Goal: Complete application form: Complete application form

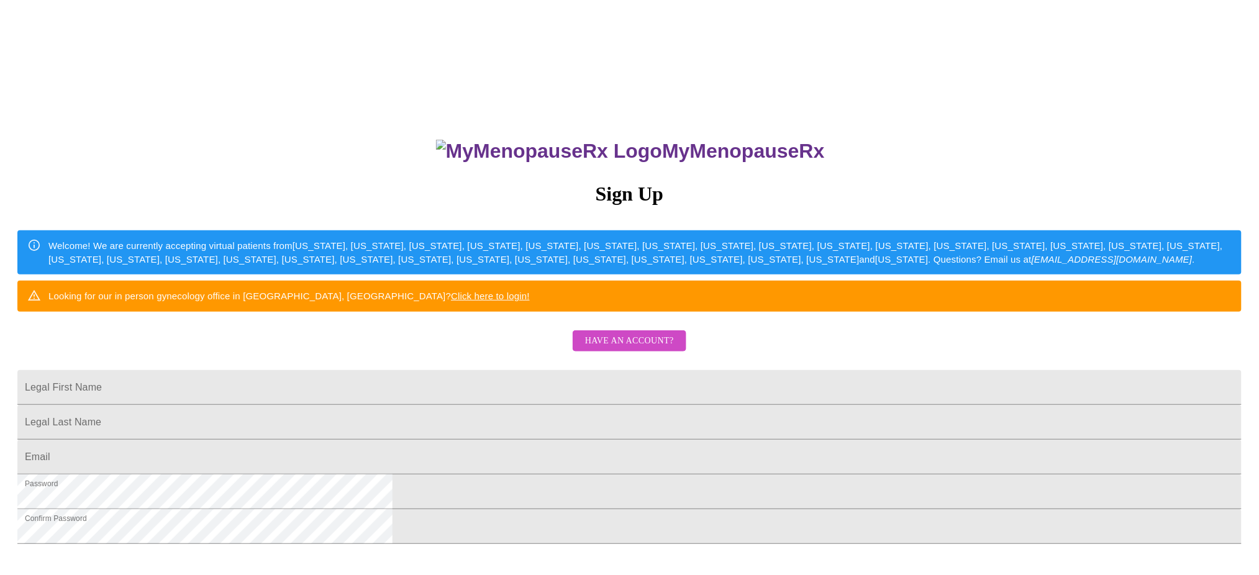
click at [634, 377] on div "MyMenopauseRx Sign Up Welcome! We are currently accepting virtual patients from…" at bounding box center [629, 407] width 1249 height 575
click at [634, 349] on span "Have an account?" at bounding box center [629, 342] width 89 height 16
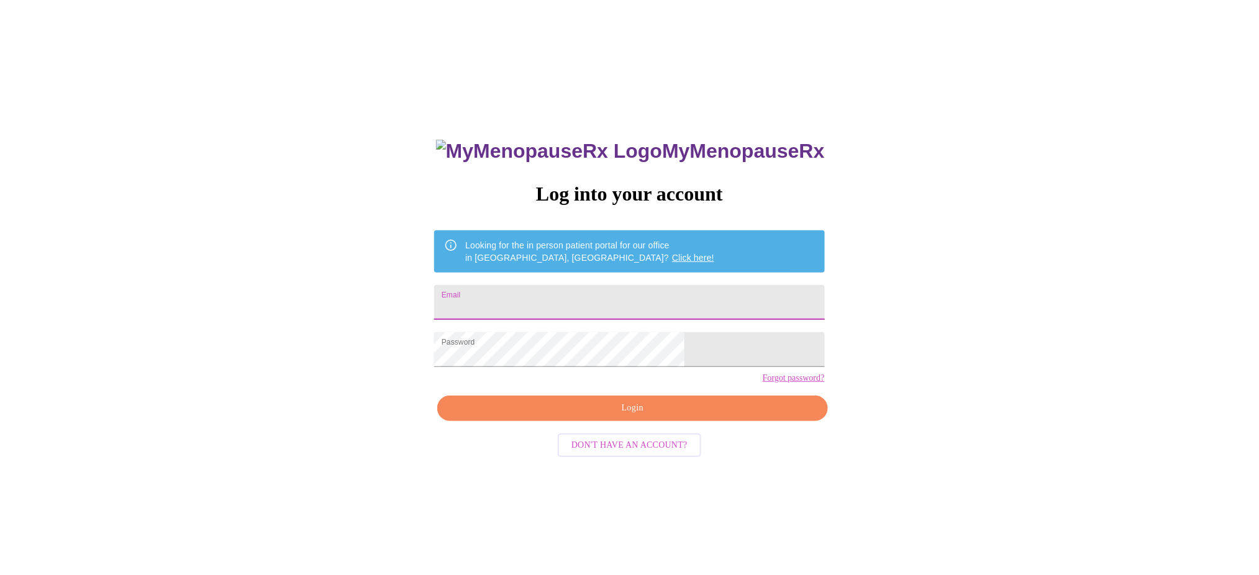
click at [600, 294] on input "Email" at bounding box center [629, 302] width 390 height 35
type input "[EMAIL_ADDRESS][DOMAIN_NAME]"
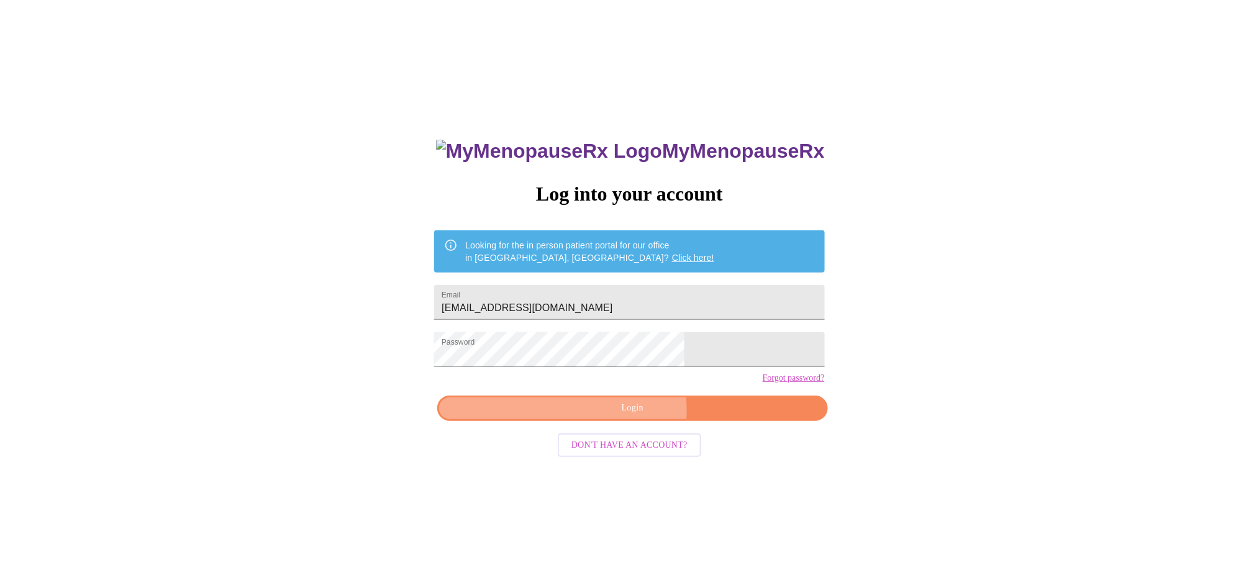
click at [629, 416] on span "Login" at bounding box center [633, 409] width 362 height 16
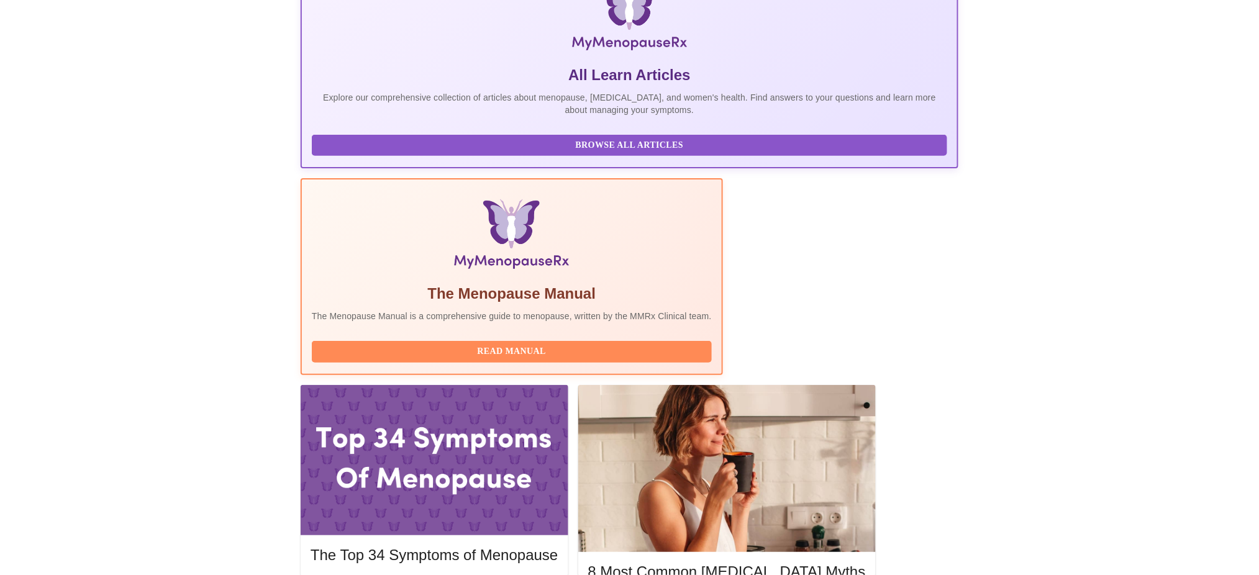
scroll to position [221, 0]
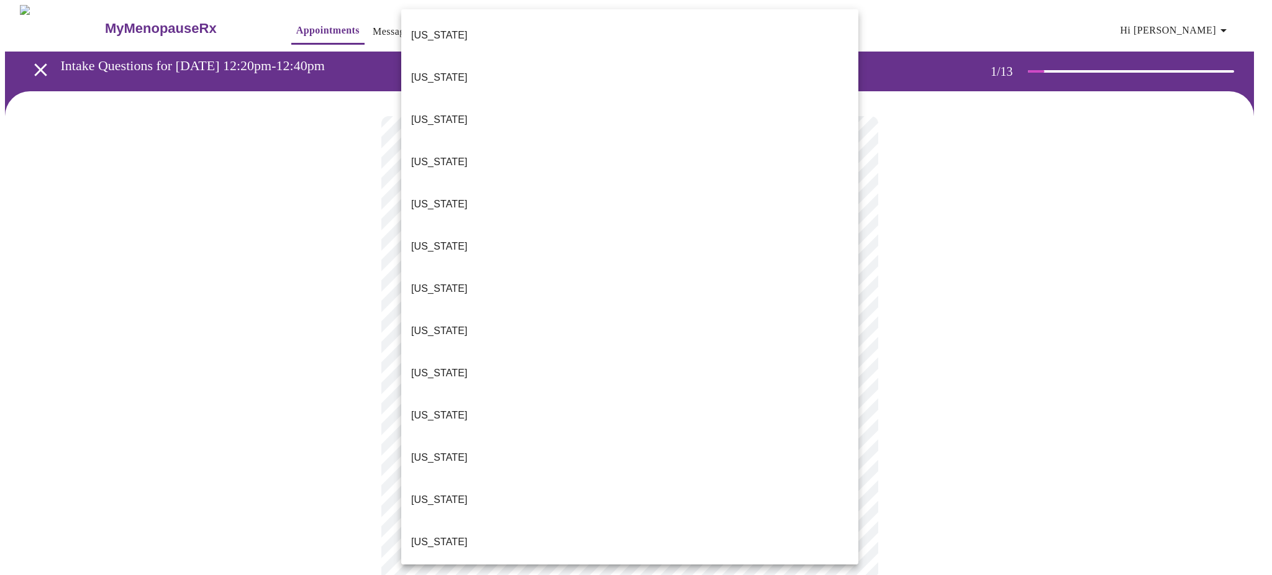
click at [843, 271] on body "MyMenopauseRx Appointments Messaging Labs Uploads Medications Community Refer a…" at bounding box center [636, 573] width 1262 height 1136
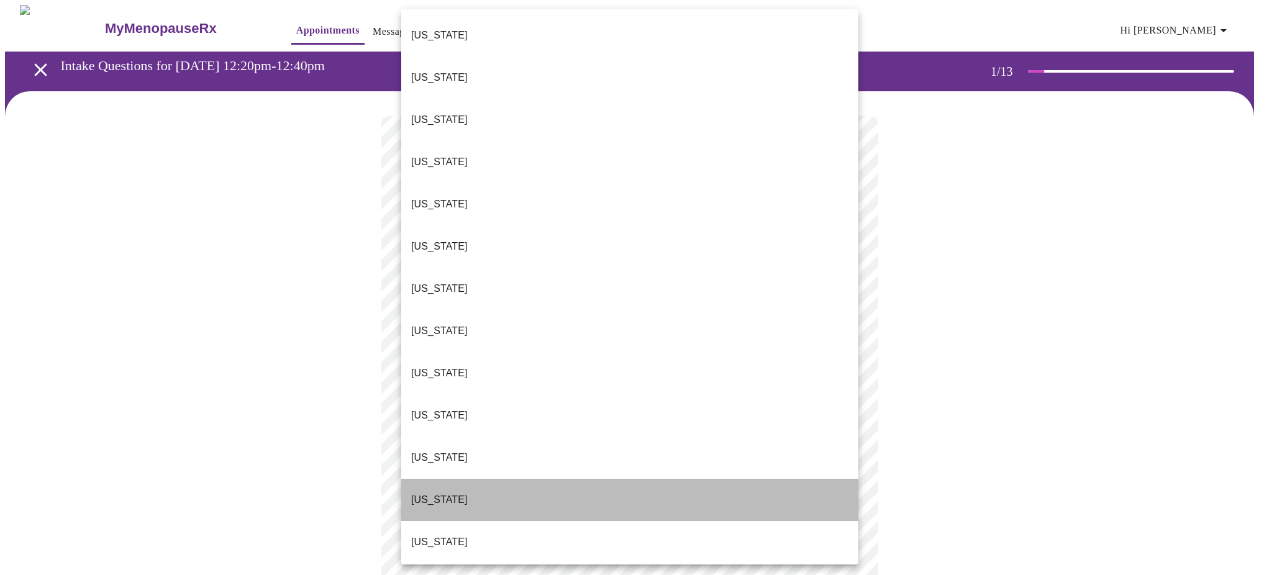
click at [669, 479] on li "[US_STATE]" at bounding box center [629, 500] width 457 height 42
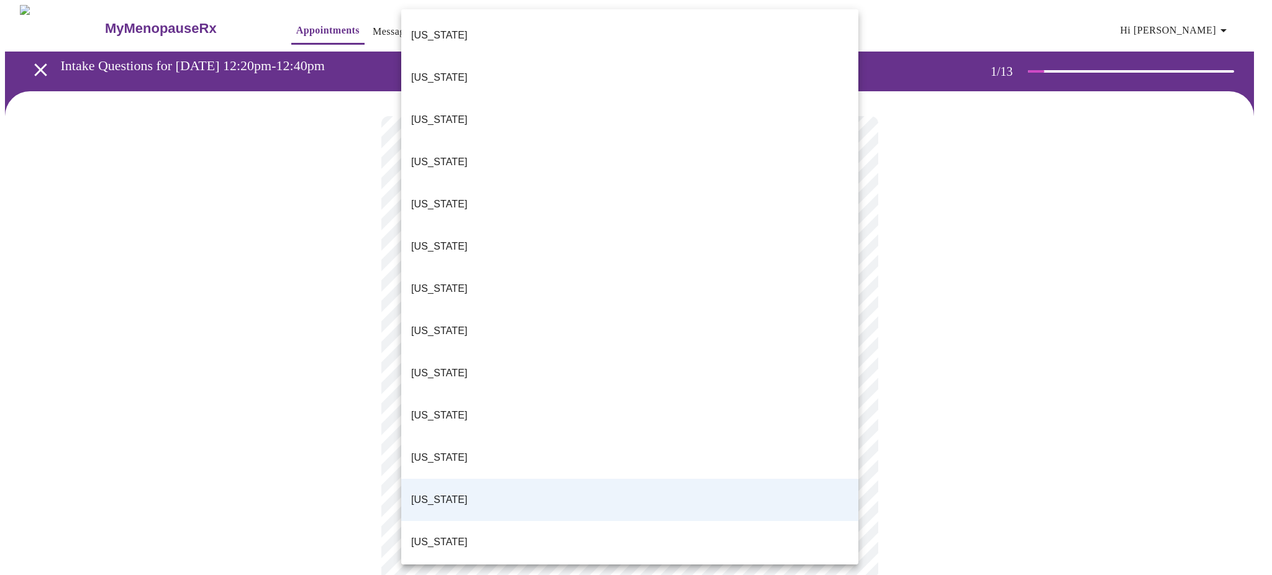
click at [700, 285] on body "MyMenopauseRx Appointments Messaging Labs Uploads Medications Community Refer a…" at bounding box center [636, 569] width 1262 height 1128
click at [639, 521] on li "[US_STATE]" at bounding box center [629, 542] width 457 height 42
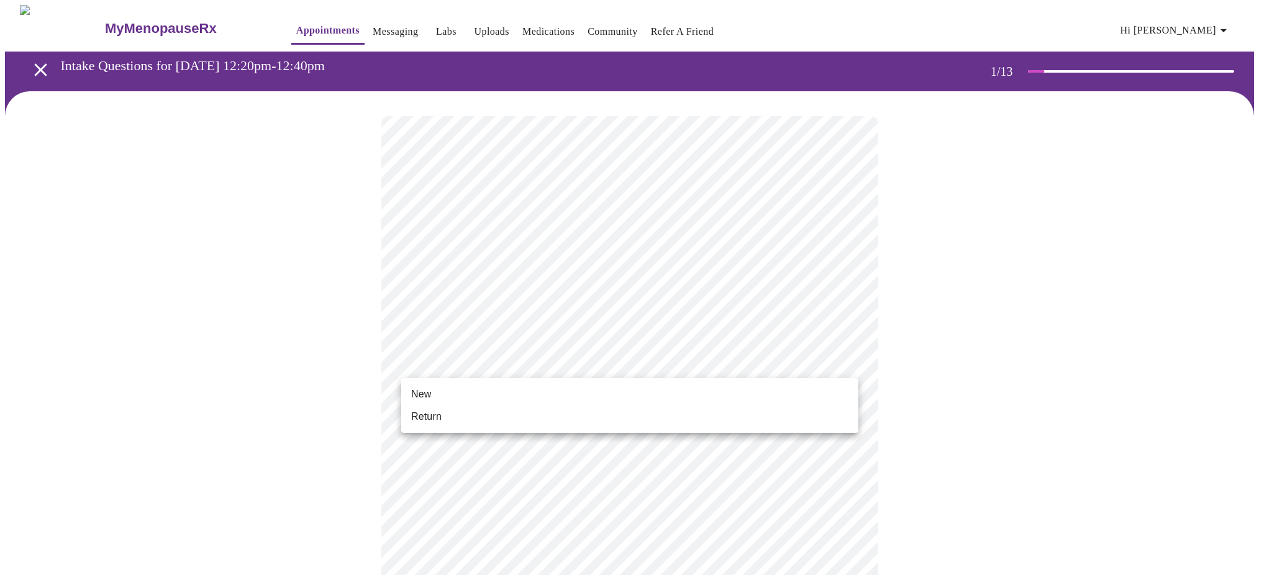
click at [628, 367] on body "MyMenopauseRx Appointments Messaging Labs Uploads Medications Community Refer a…" at bounding box center [636, 569] width 1262 height 1128
click at [614, 418] on li "Return" at bounding box center [629, 417] width 457 height 22
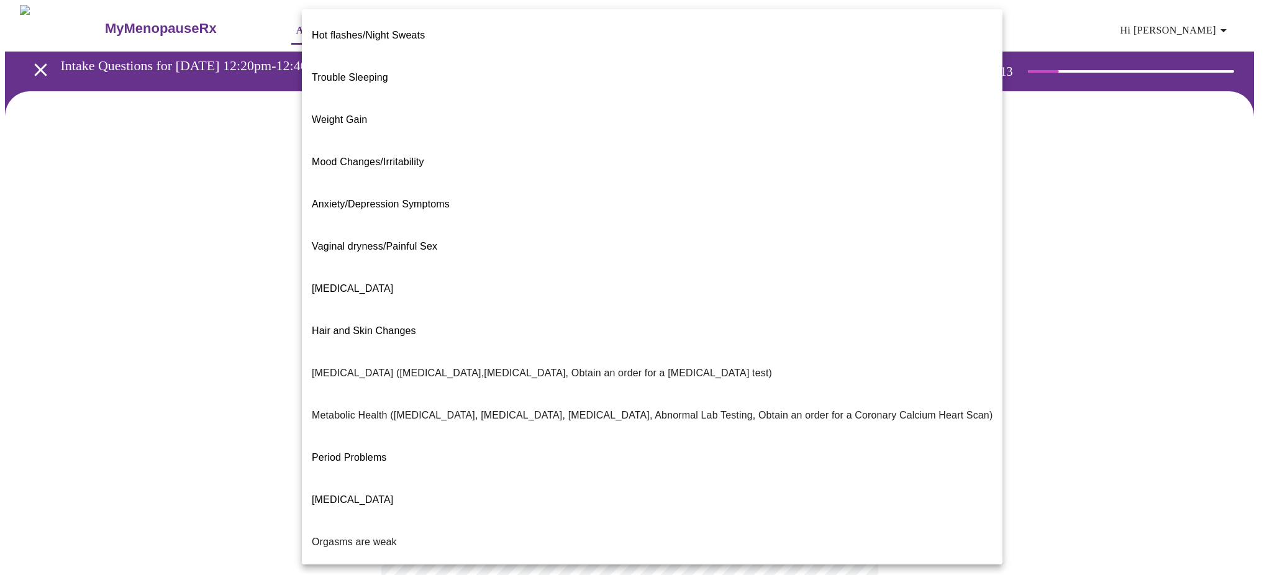
click at [774, 254] on body "MyMenopauseRx Appointments Messaging Labs Uploads Medications Community Refer a…" at bounding box center [636, 378] width 1262 height 746
click at [721, 99] on li "Weight Gain" at bounding box center [652, 120] width 701 height 42
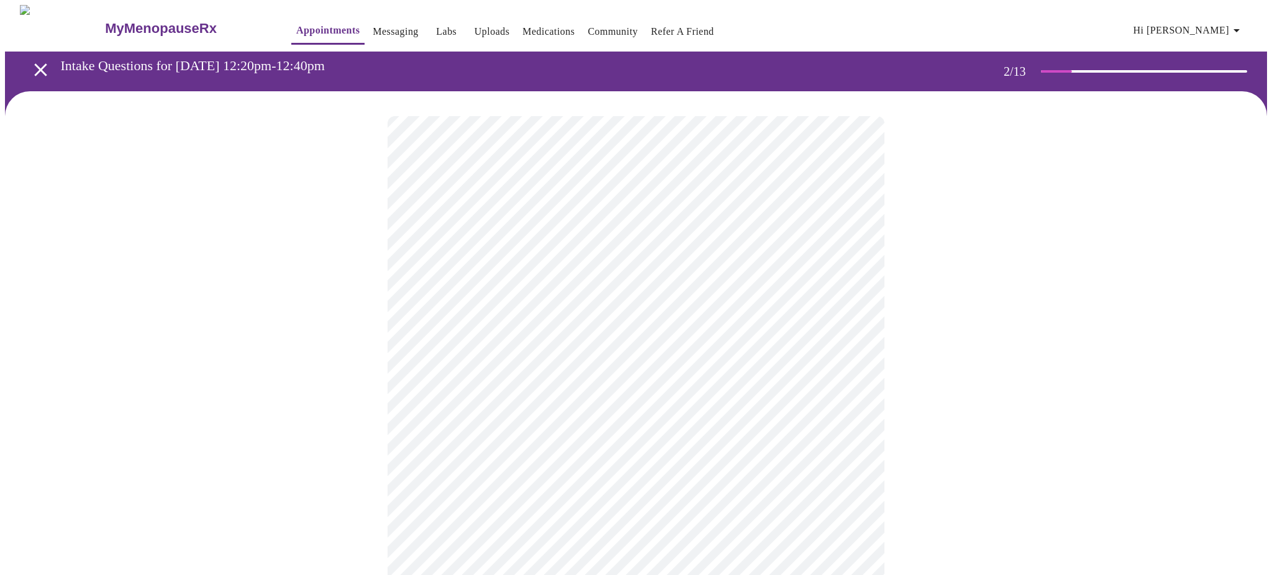
click at [623, 385] on body "MyMenopauseRx Appointments Messaging Labs Uploads Medications Community Refer a…" at bounding box center [636, 374] width 1262 height 739
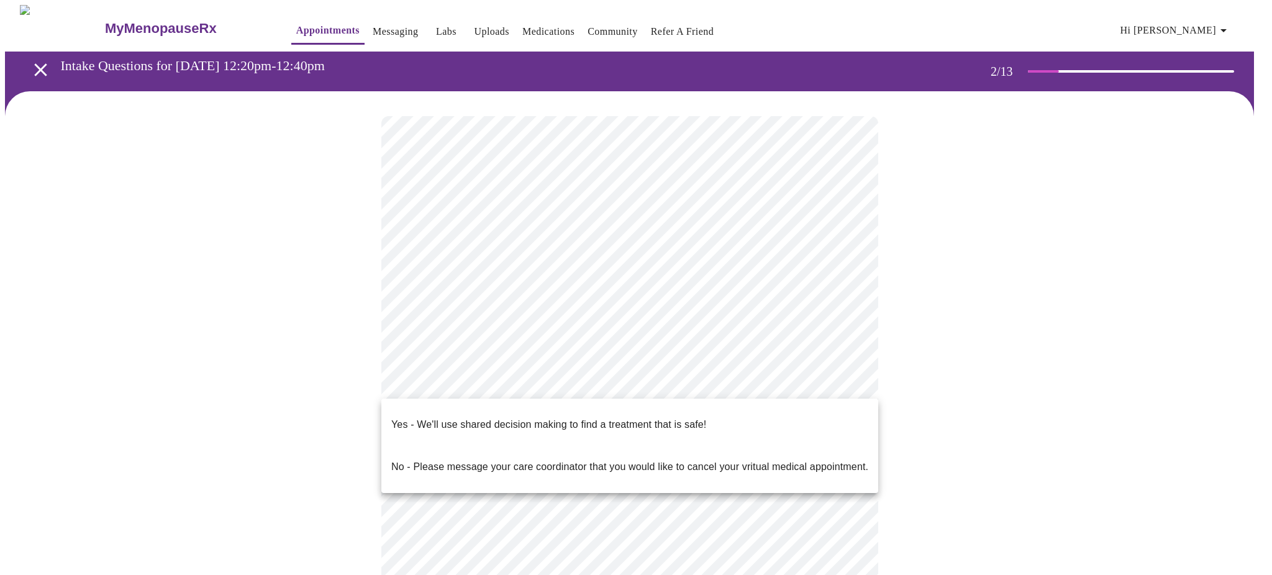
drag, startPoint x: 718, startPoint y: 106, endPoint x: 621, endPoint y: 408, distance: 317.1
click at [621, 408] on div "Yes - We'll use shared decision making to find a treatment that is safe! No - P…" at bounding box center [636, 287] width 1272 height 575
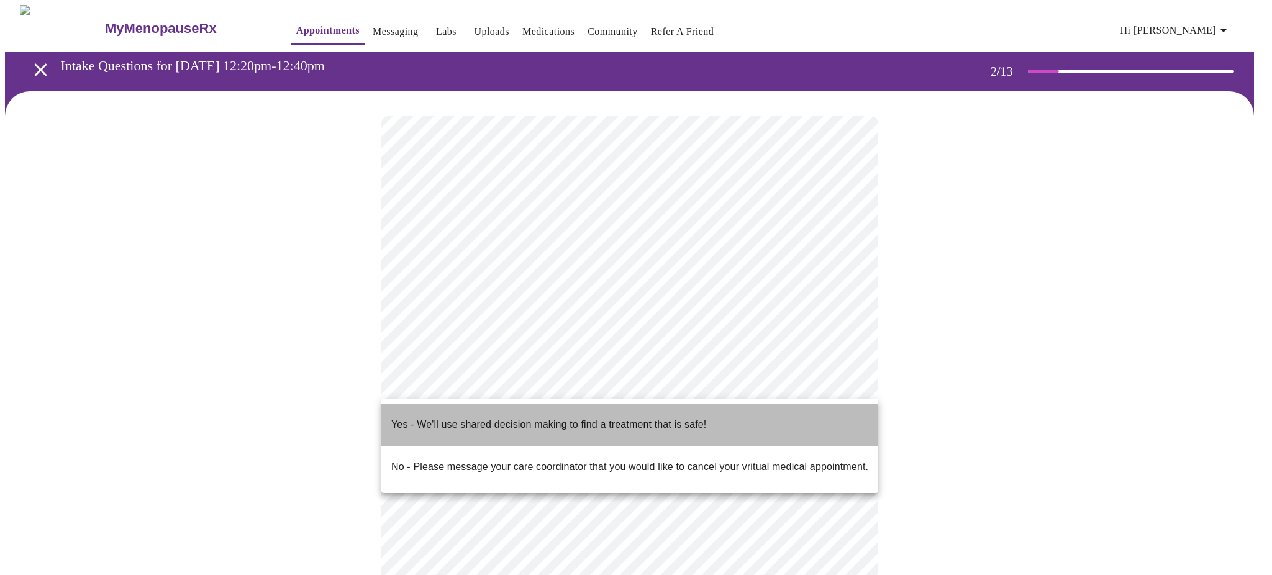
click at [622, 418] on p "Yes - We'll use shared decision making to find a treatment that is safe!" at bounding box center [548, 425] width 315 height 15
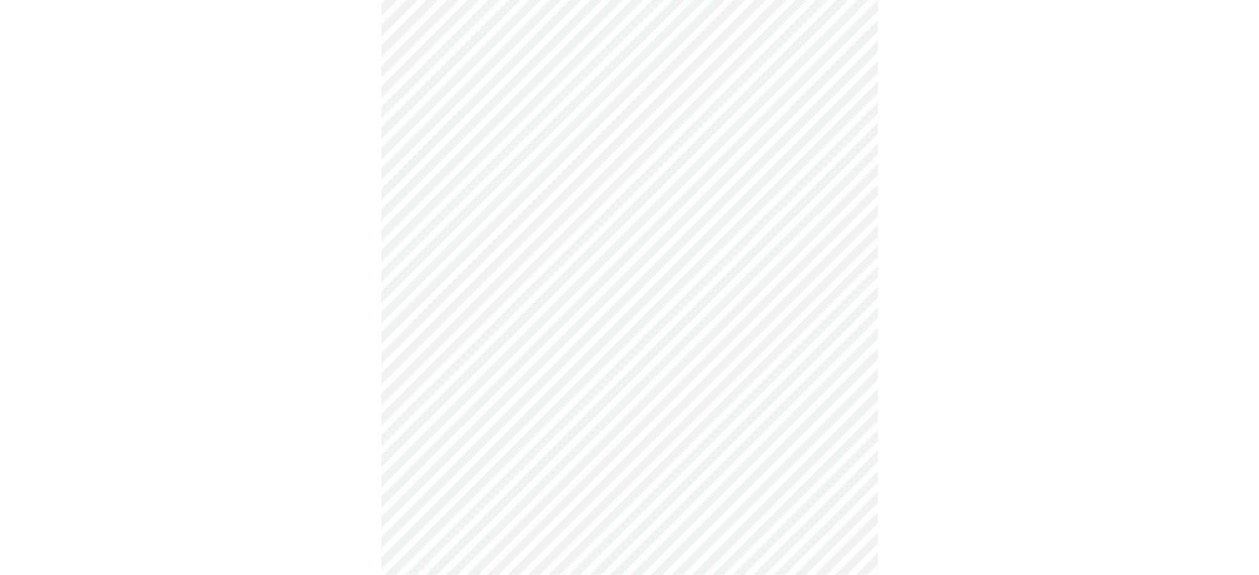
scroll to position [131, 0]
click at [893, 391] on div at bounding box center [629, 282] width 1249 height 645
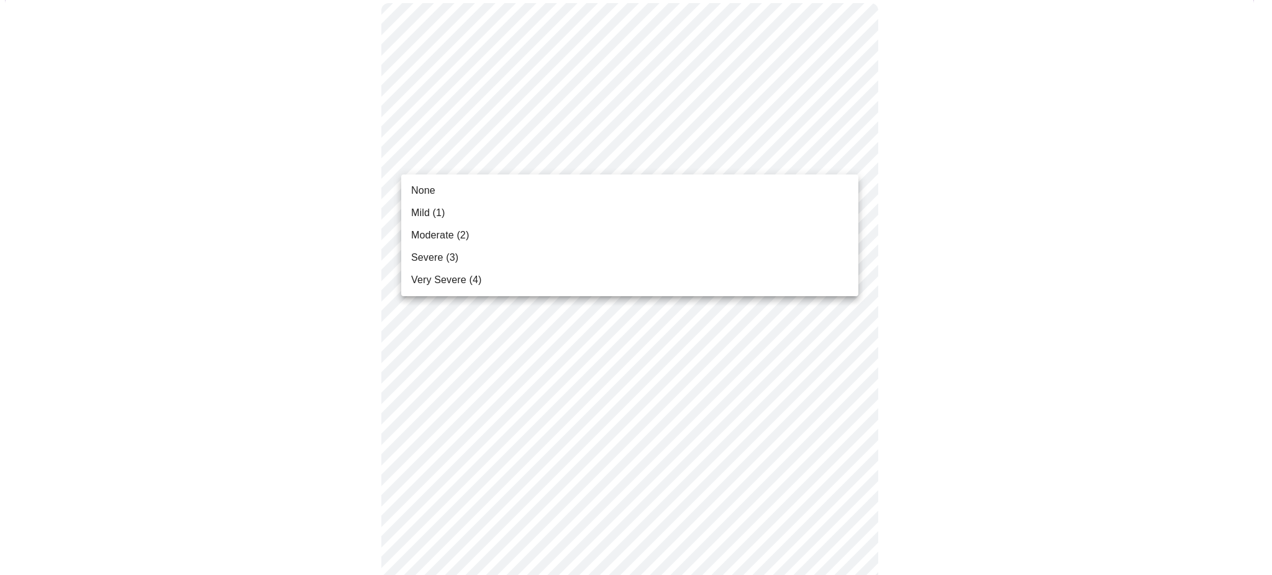
click at [793, 206] on li "Mild (1)" at bounding box center [629, 213] width 457 height 22
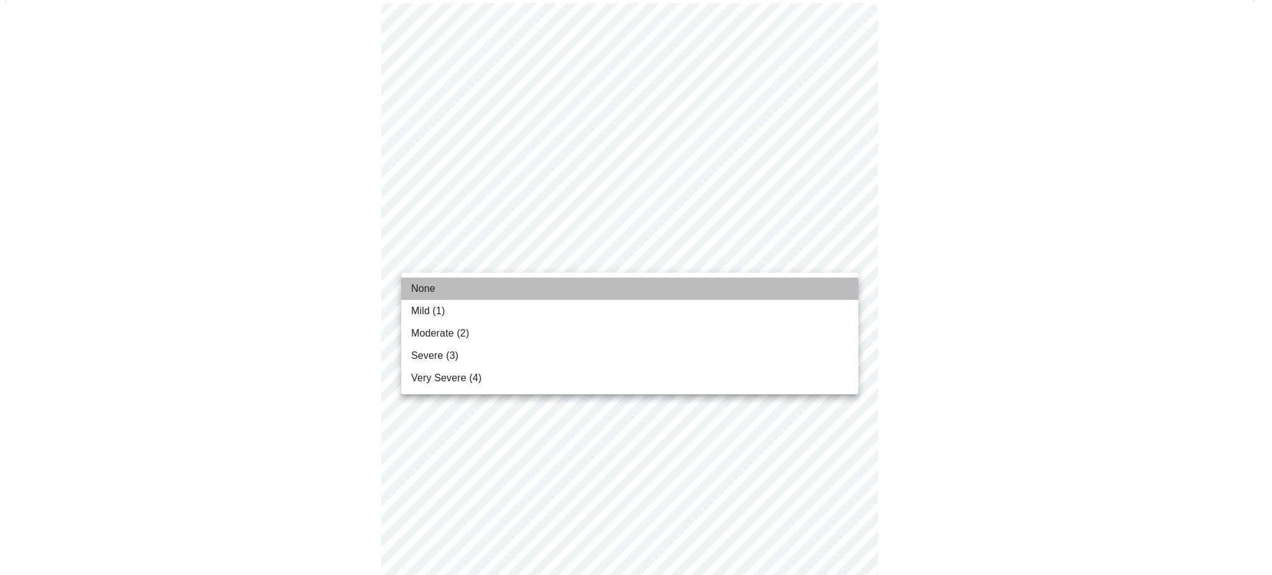
click at [728, 279] on li "None" at bounding box center [629, 289] width 457 height 22
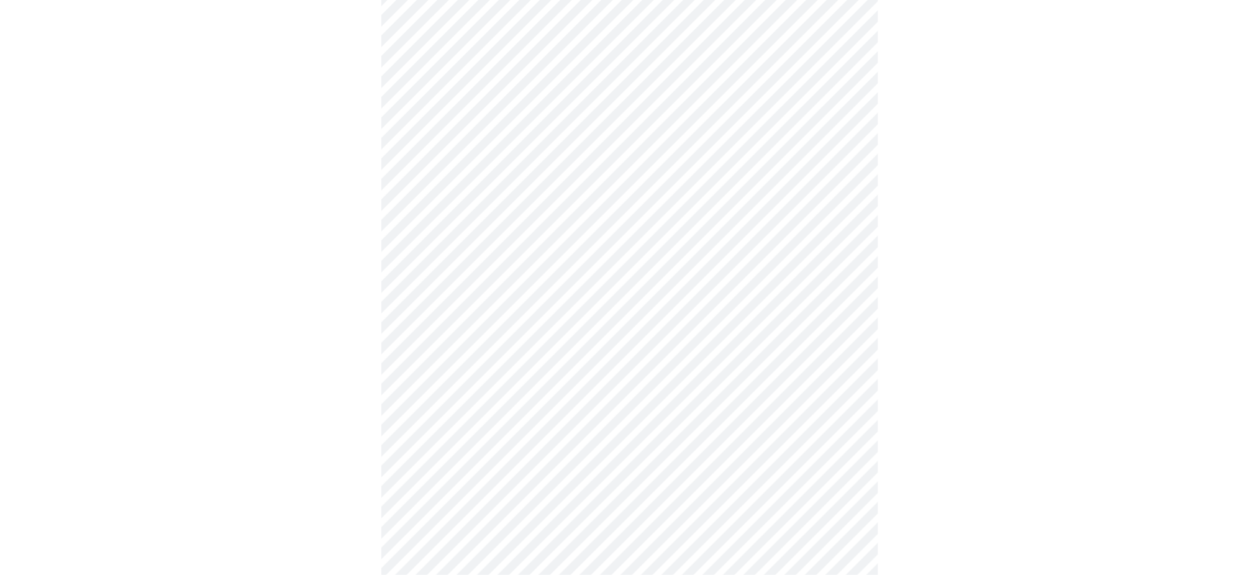
scroll to position [244, 0]
click at [716, 222] on body "MyMenopauseRx Appointments Messaging Labs Uploads Medications Community Refer a…" at bounding box center [629, 569] width 1249 height 1617
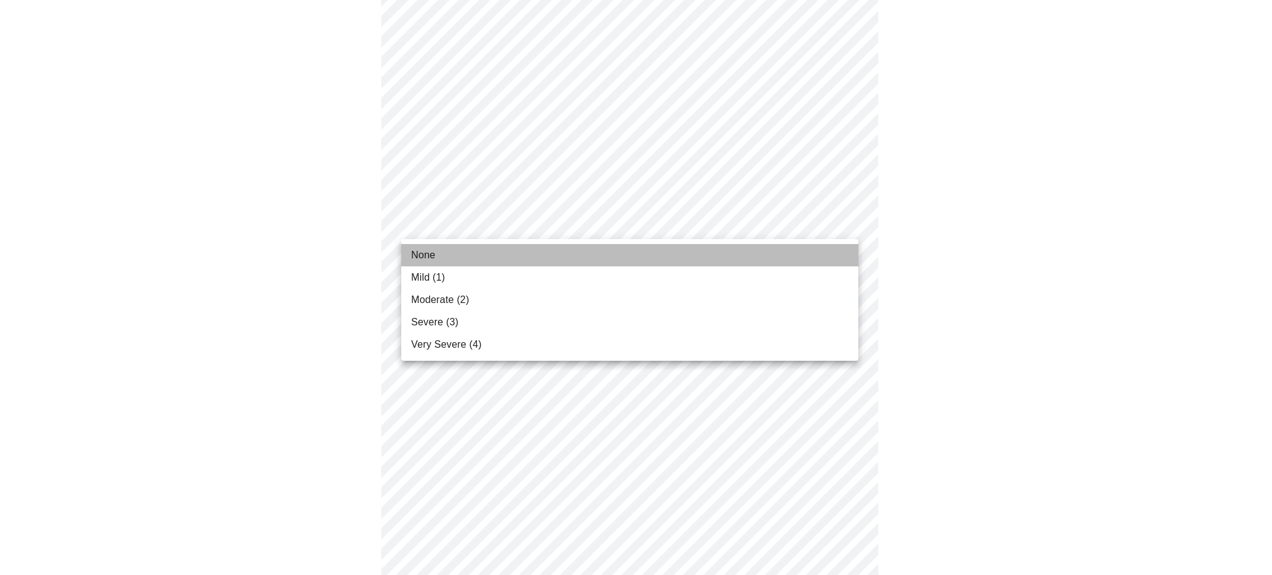
click at [676, 248] on li "None" at bounding box center [629, 255] width 457 height 22
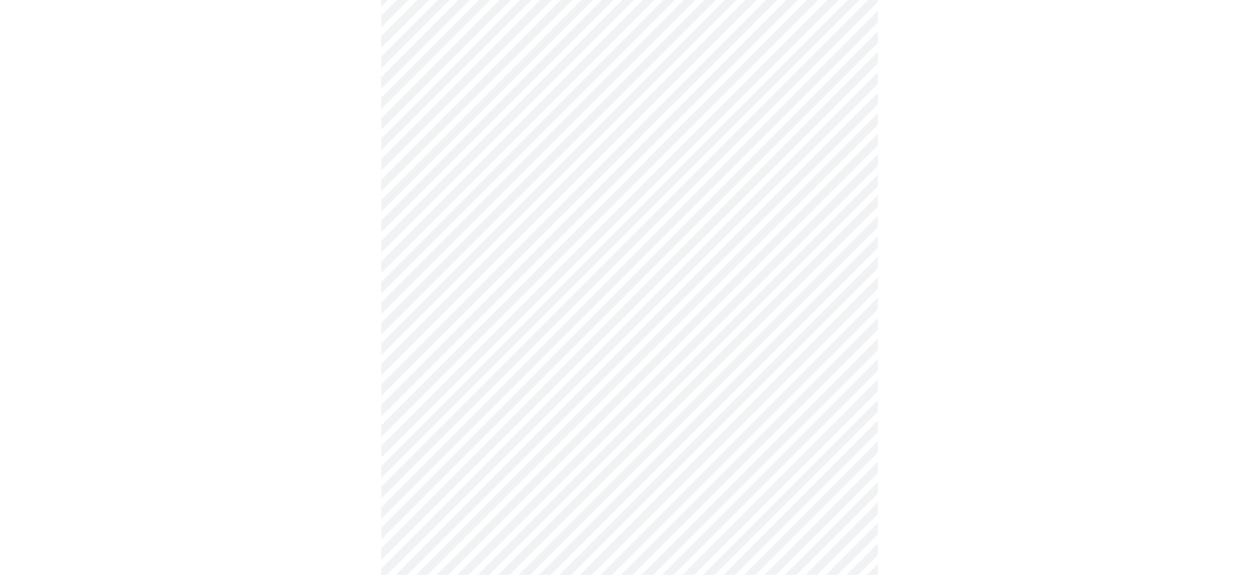
click at [662, 325] on body "MyMenopauseRx Appointments Messaging Labs Uploads Medications Community Refer a…" at bounding box center [629, 560] width 1249 height 1599
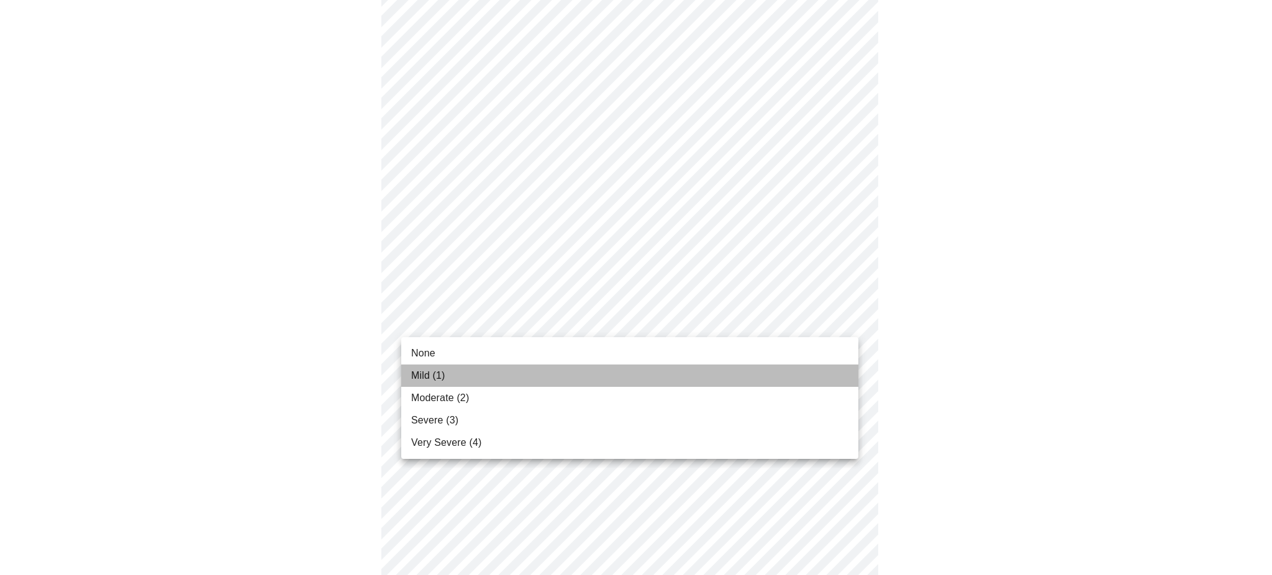
click at [602, 376] on li "Mild (1)" at bounding box center [629, 376] width 457 height 22
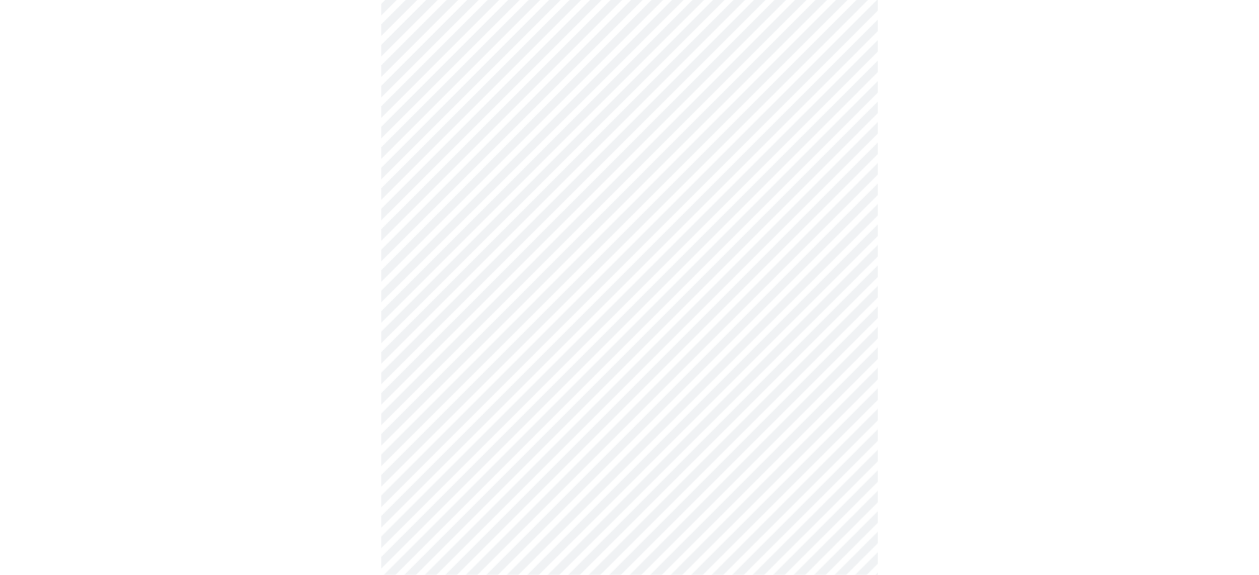
scroll to position [400, 0]
click at [749, 249] on body "MyMenopauseRx Appointments Messaging Labs Uploads Medications Community Refer a…" at bounding box center [629, 396] width 1249 height 1582
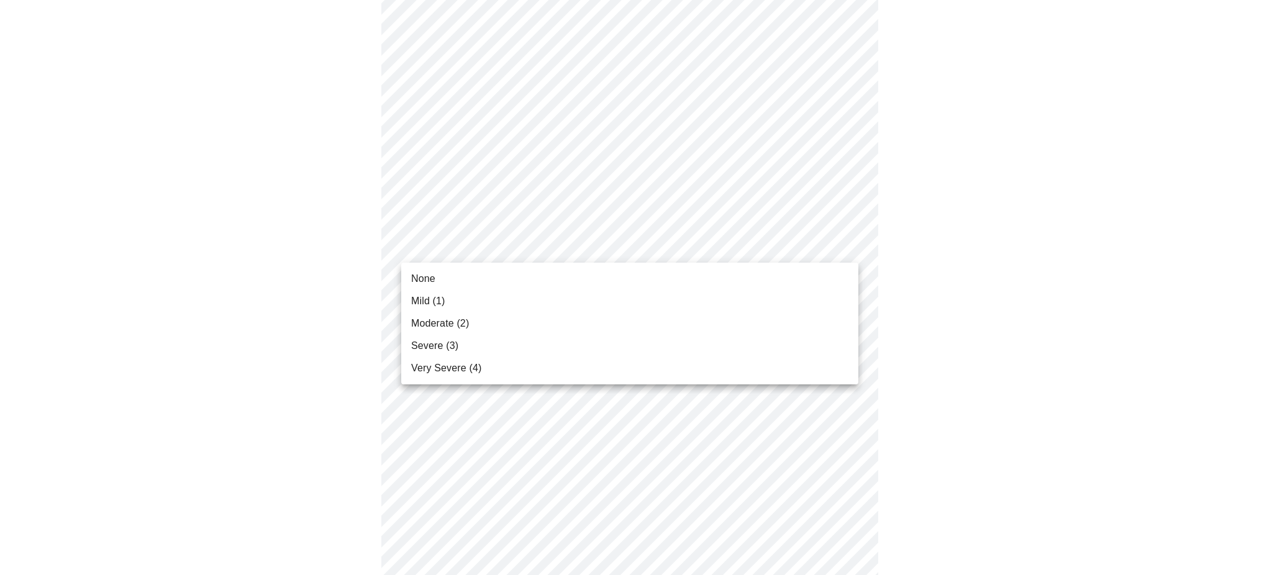
click at [719, 279] on li "None" at bounding box center [629, 279] width 457 height 22
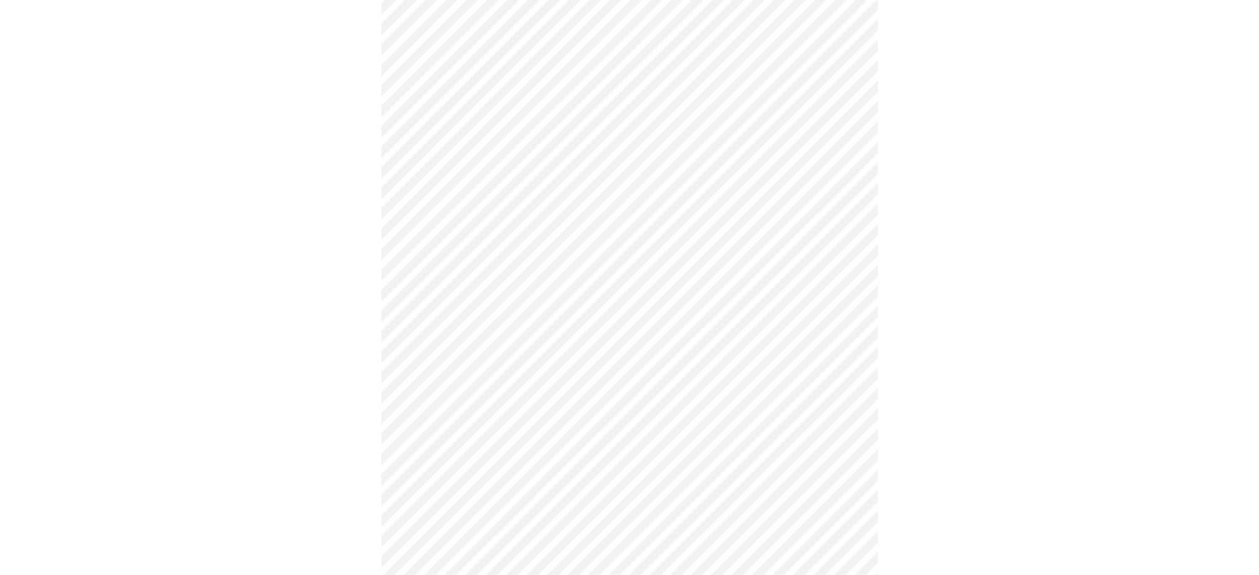
click at [680, 326] on body "MyMenopauseRx Appointments Messaging Labs Uploads Medications Community Refer a…" at bounding box center [629, 387] width 1249 height 1564
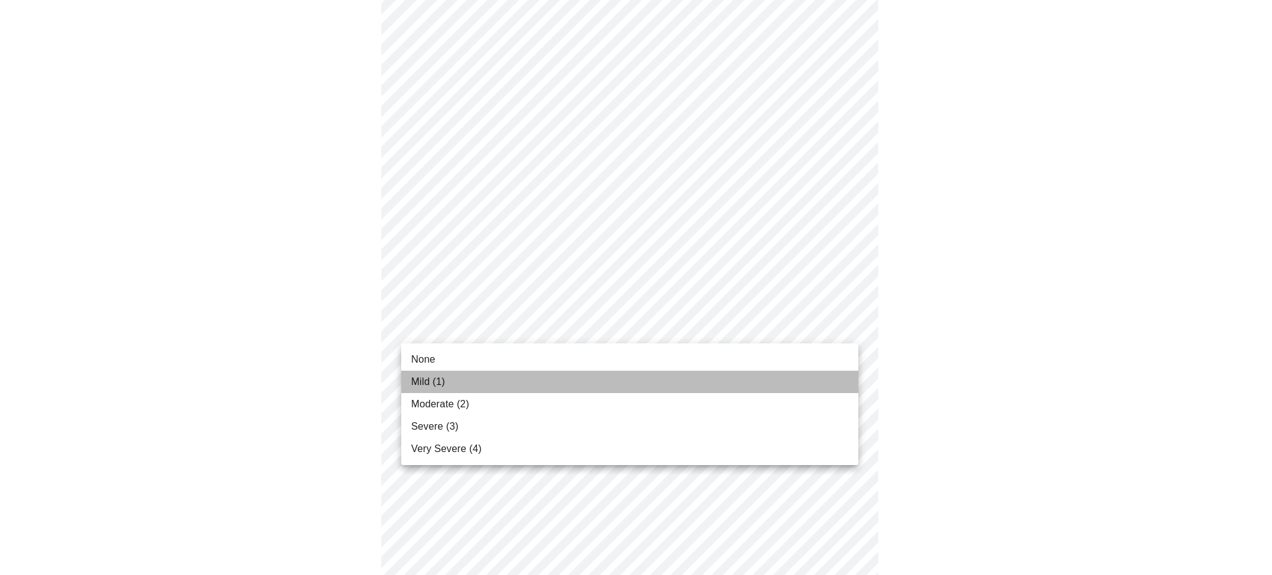
click at [629, 382] on li "Mild (1)" at bounding box center [629, 382] width 457 height 22
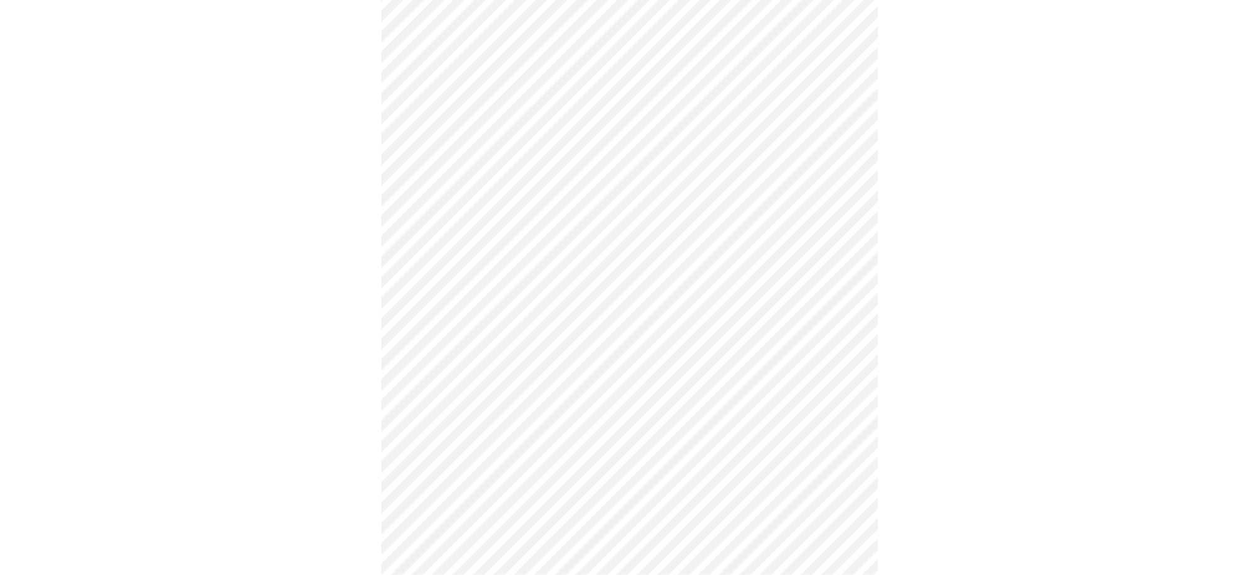
scroll to position [578, 0]
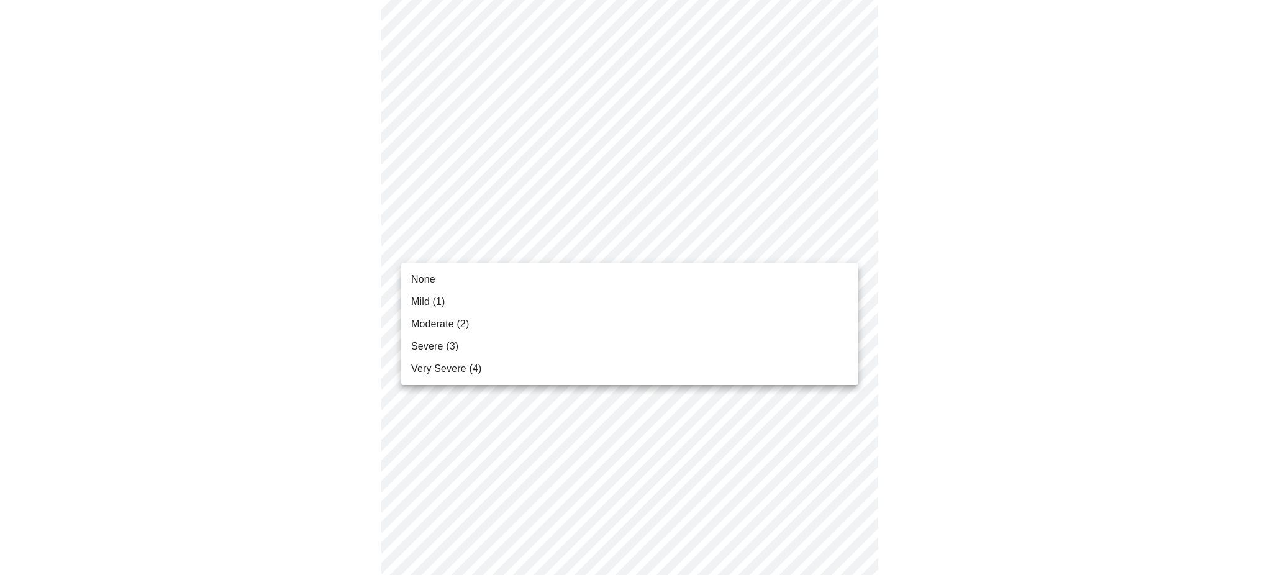
click at [616, 253] on body "MyMenopauseRx Appointments Messaging Labs Uploads Medications Community Refer a…" at bounding box center [636, 200] width 1262 height 1547
click at [591, 324] on li "Moderate (2)" at bounding box center [629, 324] width 457 height 22
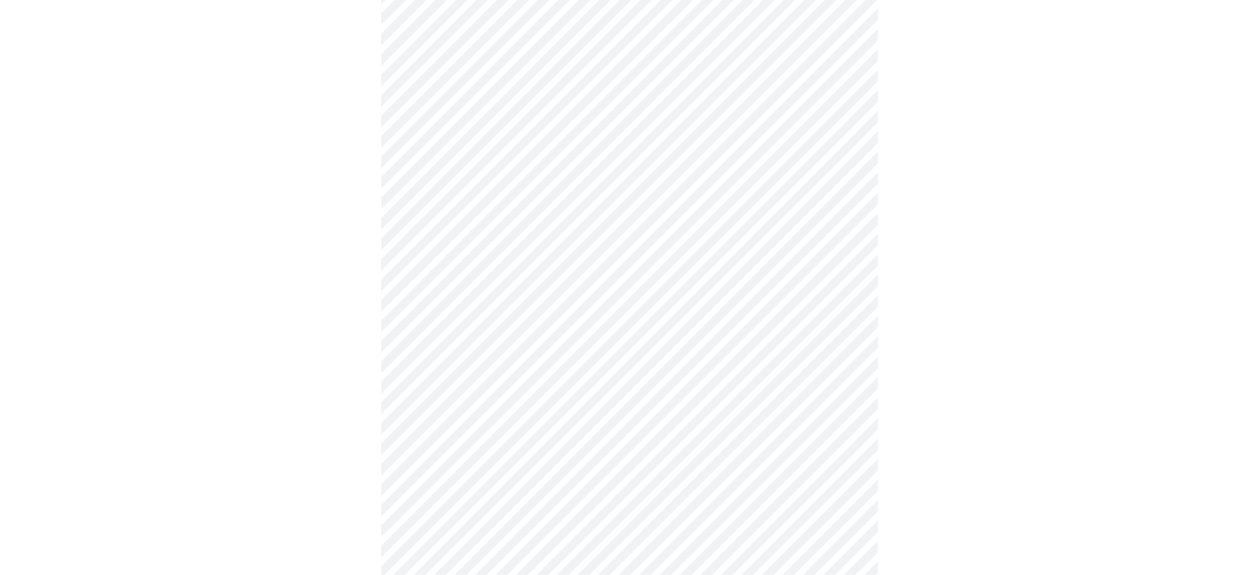
scroll to position [737, 0]
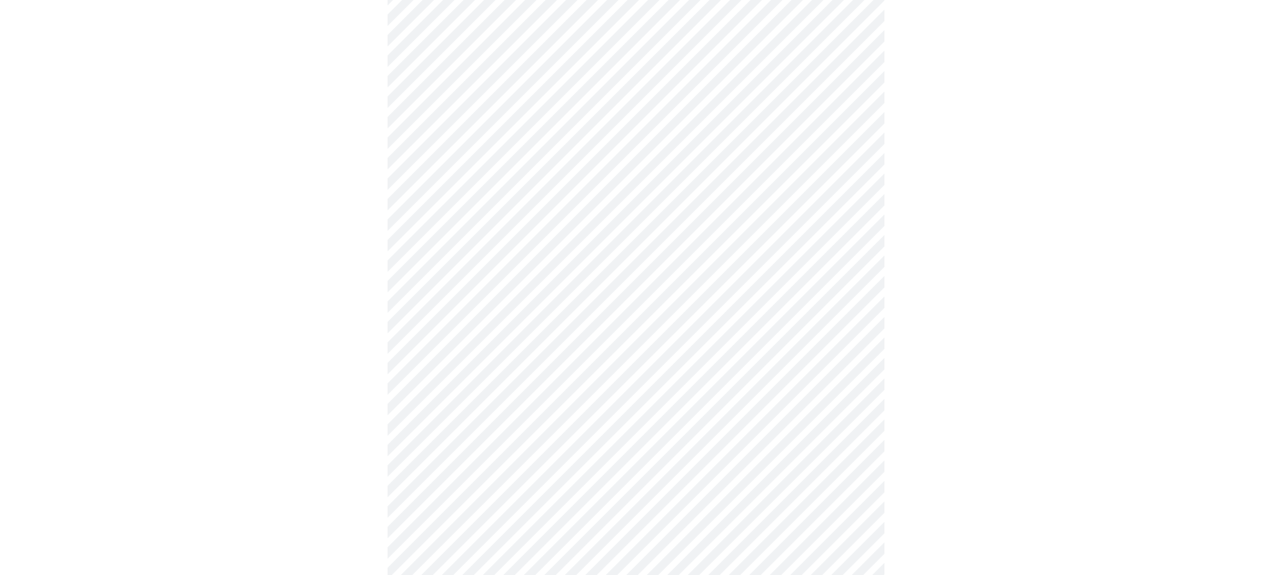
click at [752, 183] on body "MyMenopauseRx Appointments Messaging Labs Uploads Medications Community Refer a…" at bounding box center [636, 32] width 1262 height 1530
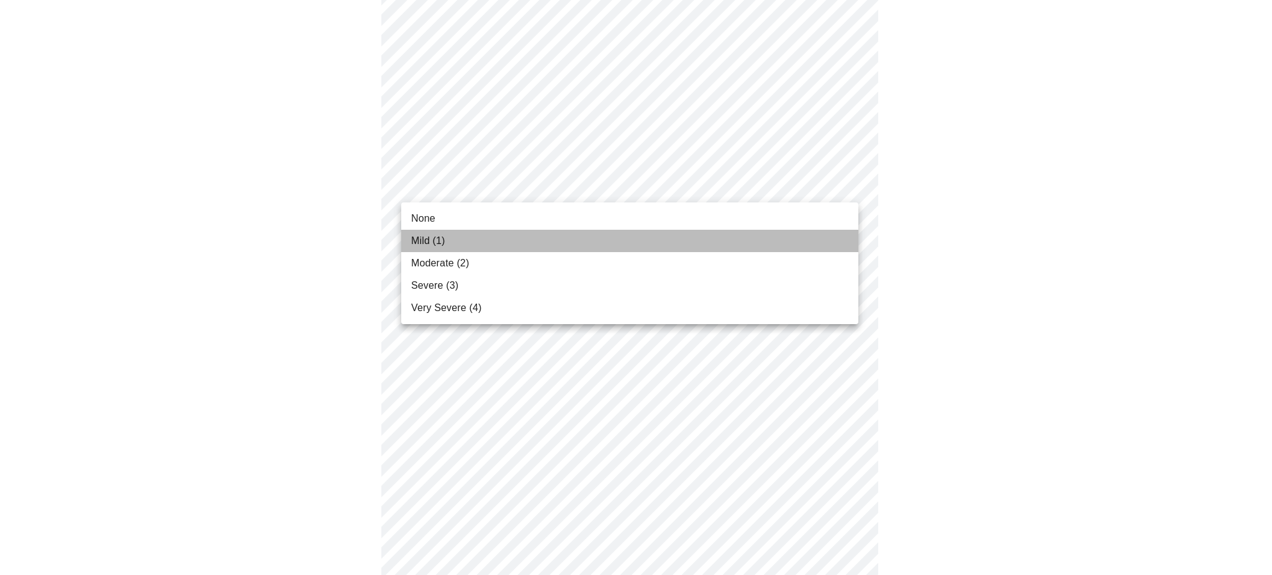
click at [690, 242] on li "Mild (1)" at bounding box center [629, 241] width 457 height 22
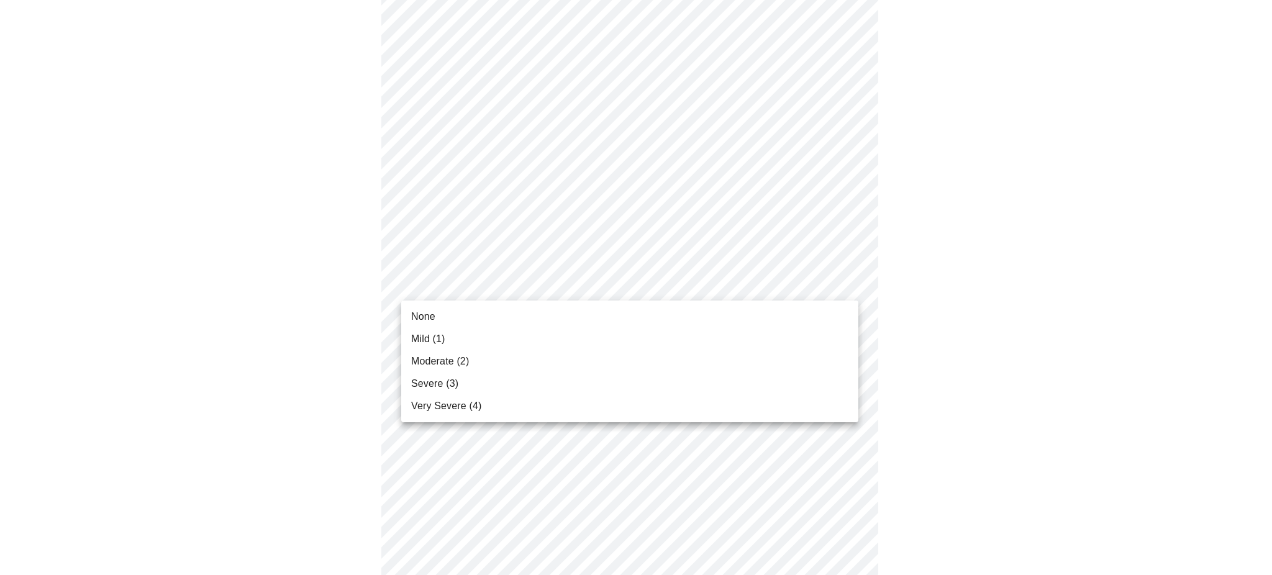
click at [758, 283] on body "MyMenopauseRx Appointments Messaging Labs Uploads Medications Community Refer a…" at bounding box center [636, 23] width 1262 height 1512
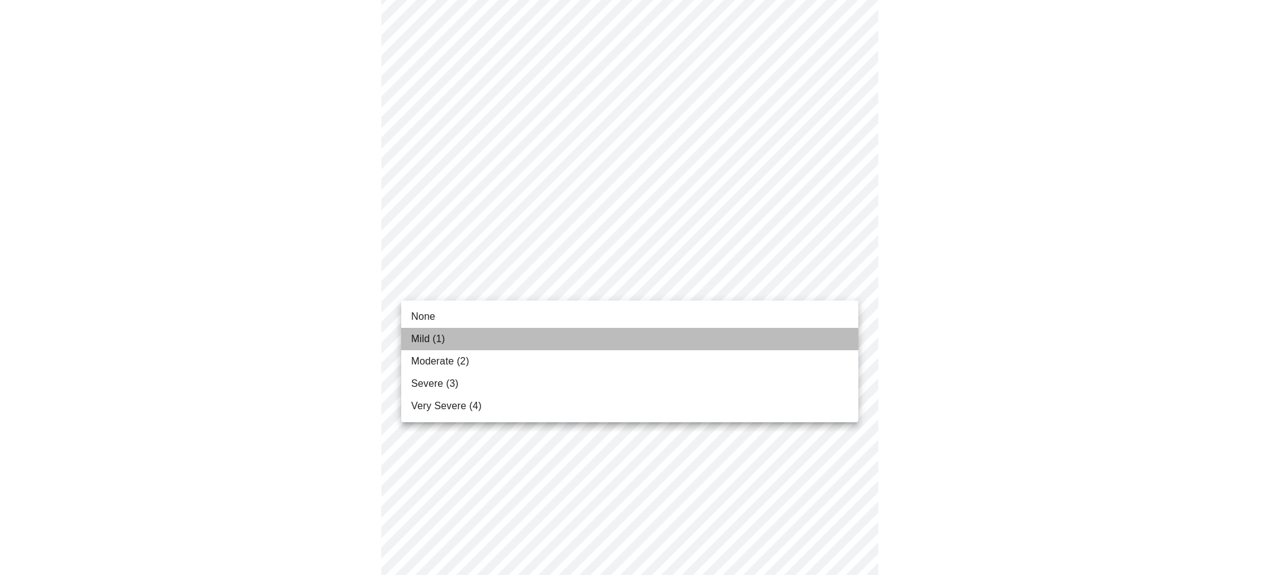
click at [688, 342] on li "Mild (1)" at bounding box center [629, 339] width 457 height 22
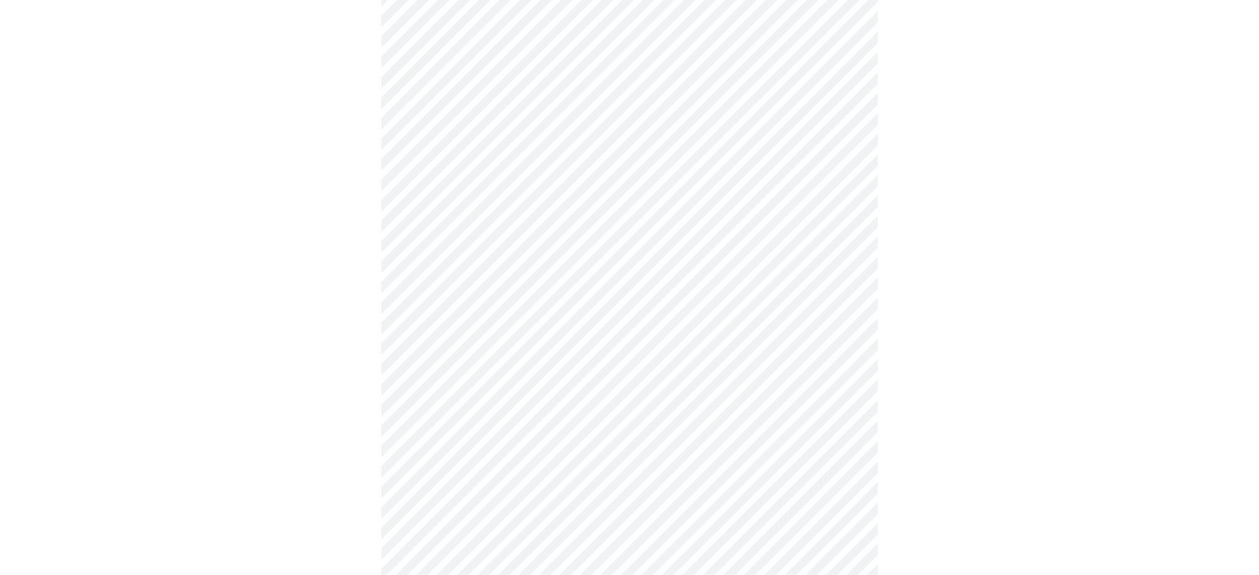
scroll to position [840, 0]
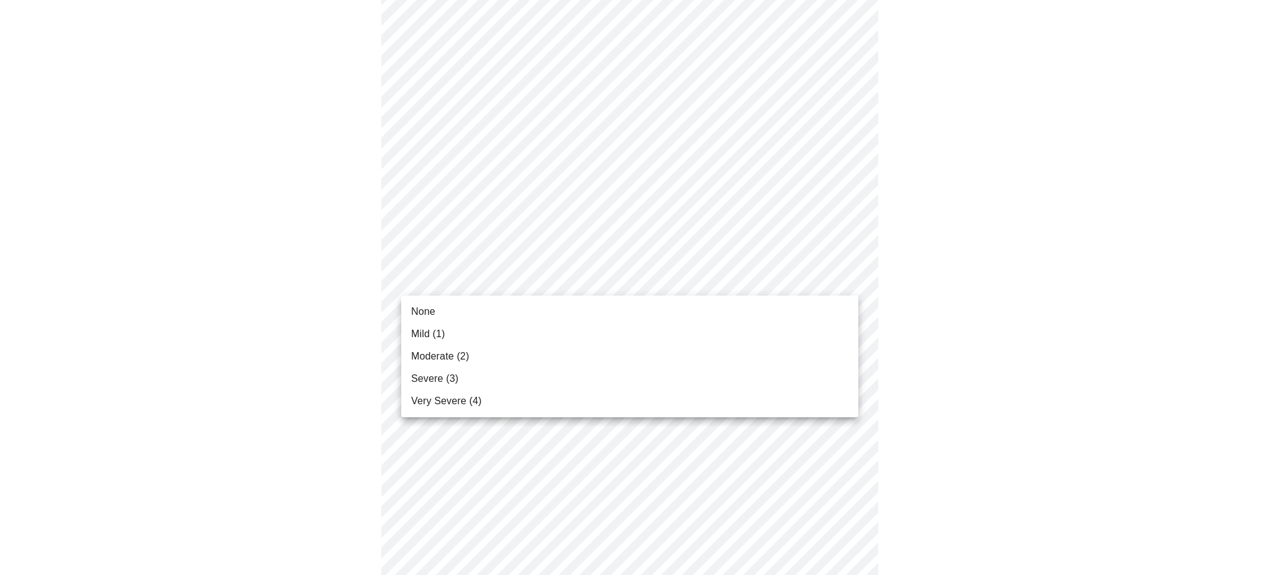
click at [628, 366] on li "Moderate (2)" at bounding box center [629, 356] width 457 height 22
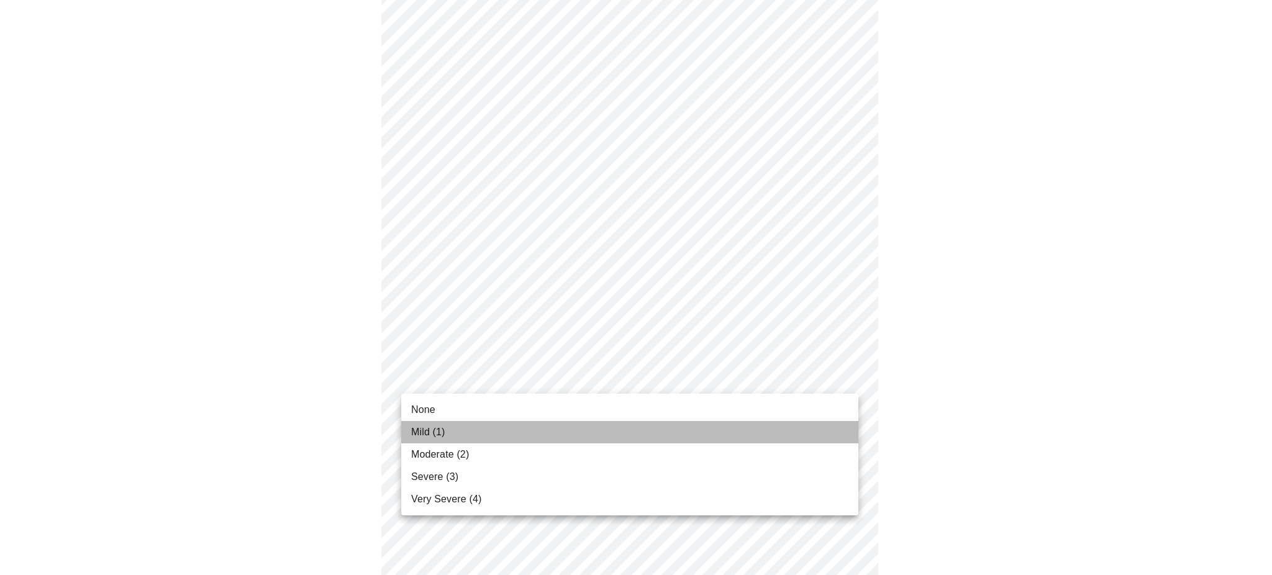
click at [612, 434] on li "Mild (1)" at bounding box center [629, 432] width 457 height 22
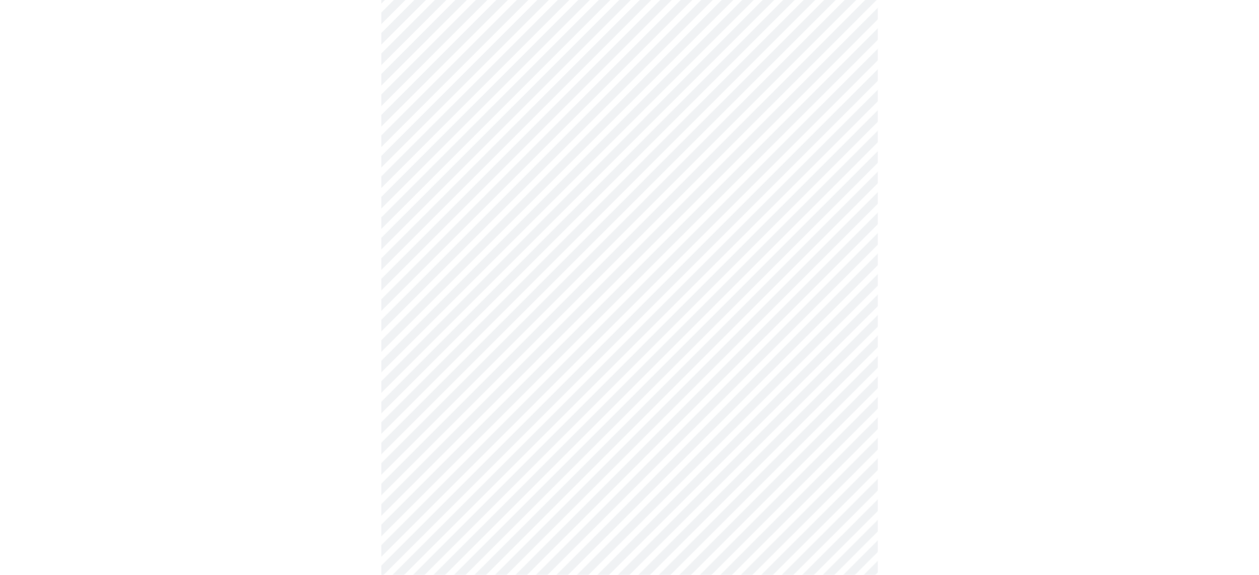
scroll to position [391, 0]
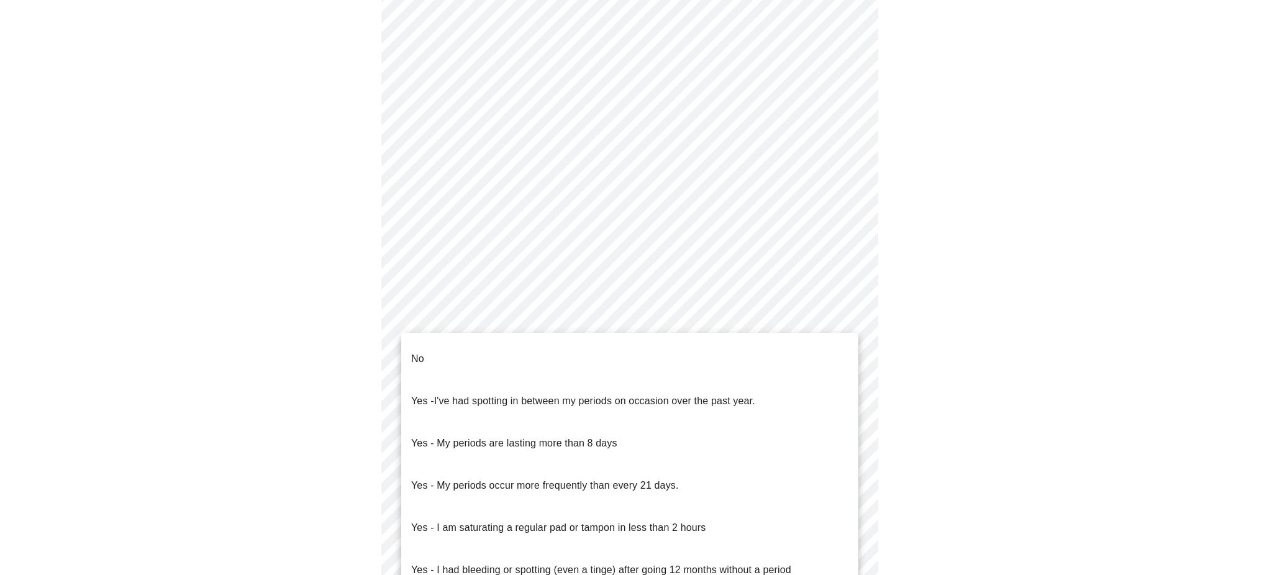
click at [701, 313] on body "MyMenopauseRx Appointments Messaging Labs Uploads Medications Community Refer a…" at bounding box center [636, 201] width 1262 height 1175
click at [660, 350] on li "No" at bounding box center [629, 359] width 457 height 42
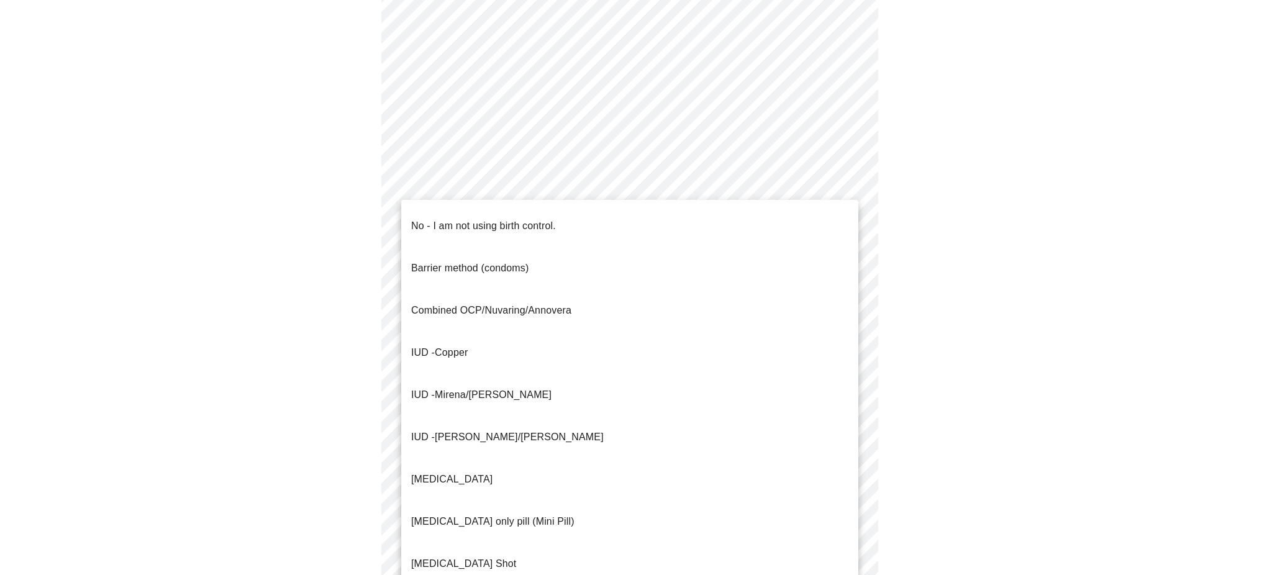
click at [777, 408] on body "MyMenopauseRx Appointments Messaging Labs Uploads Medications Community Refer a…" at bounding box center [636, 197] width 1262 height 1167
click at [728, 219] on li "No - I am not using birth control." at bounding box center [629, 226] width 457 height 42
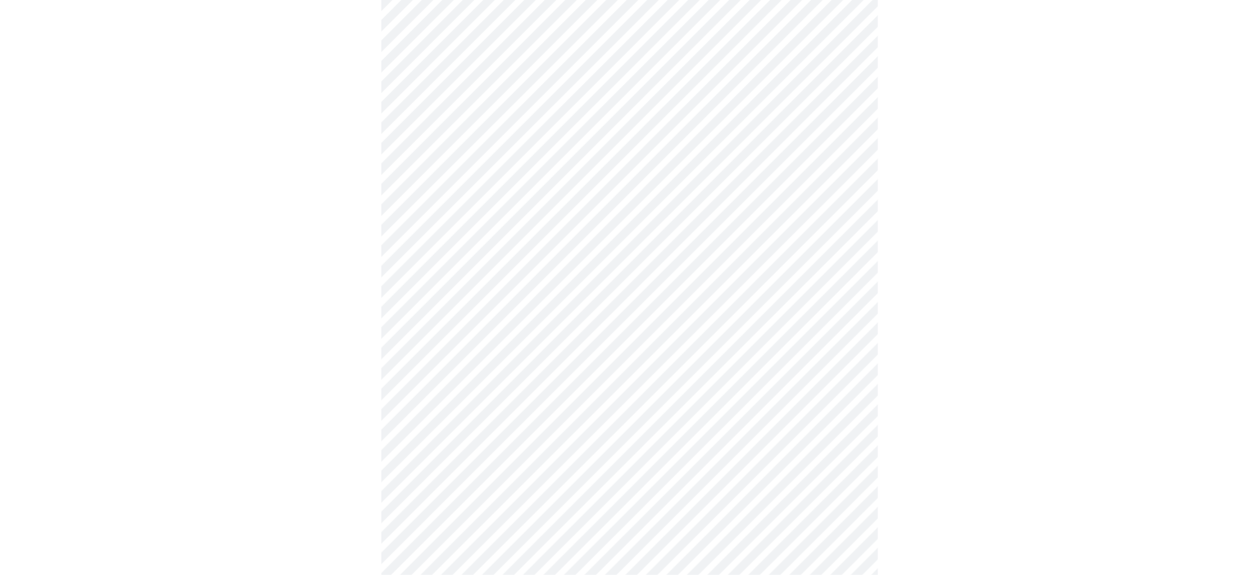
scroll to position [542, 0]
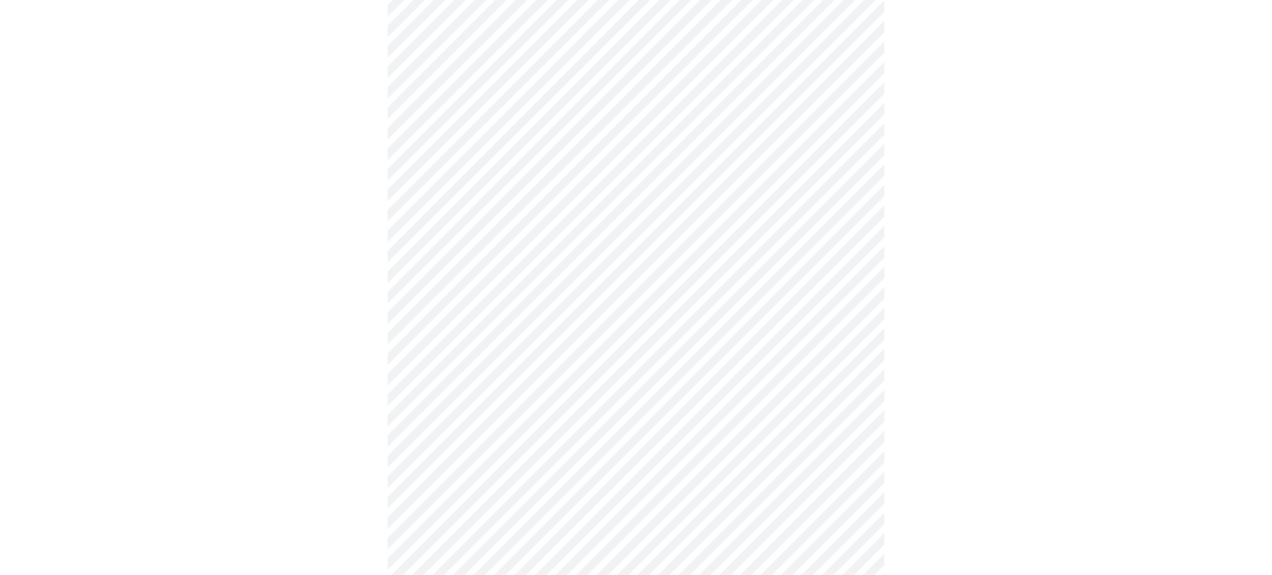
click at [753, 341] on body "MyMenopauseRx Appointments Messaging Labs Uploads Medications Community Refer a…" at bounding box center [636, 43] width 1262 height 1160
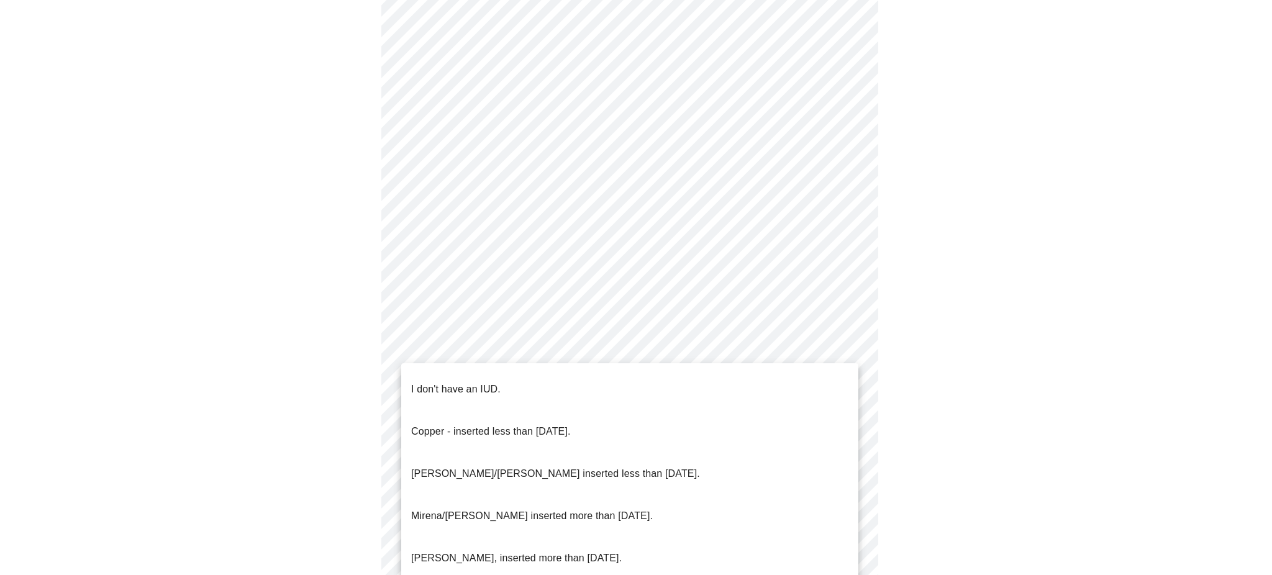
click at [690, 379] on li "I don't have an IUD." at bounding box center [629, 389] width 457 height 42
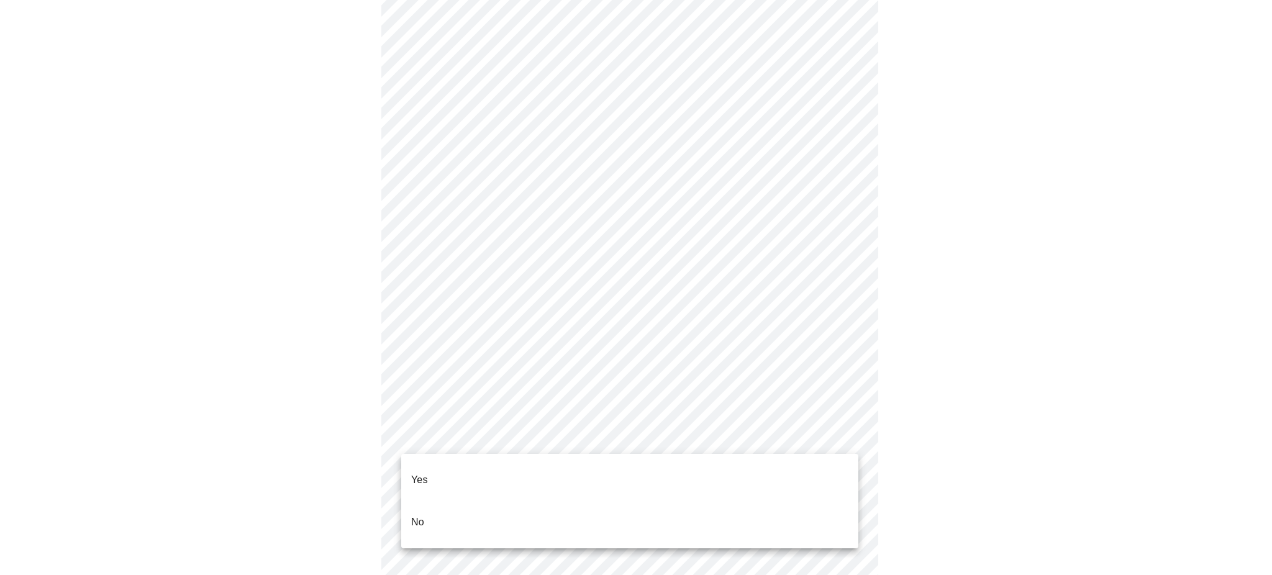
click at [656, 444] on body "MyMenopauseRx Appointments Messaging Labs Uploads Medications Community Refer a…" at bounding box center [636, 39] width 1262 height 1153
click at [626, 478] on li "Yes" at bounding box center [629, 480] width 457 height 42
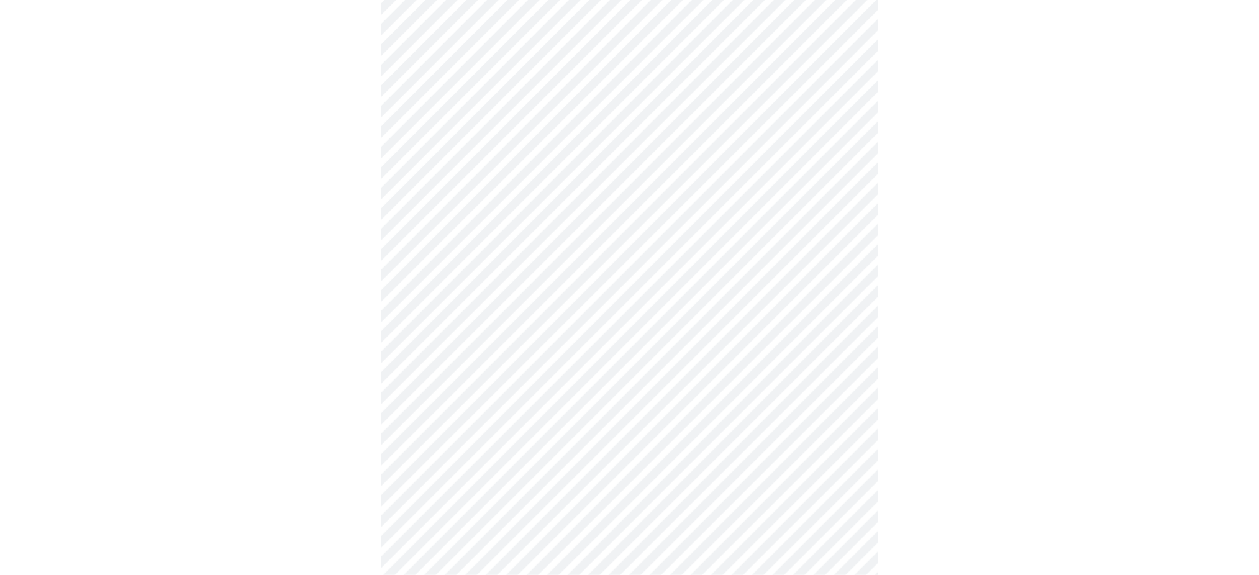
click at [1016, 369] on div at bounding box center [629, 364] width 1249 height 1059
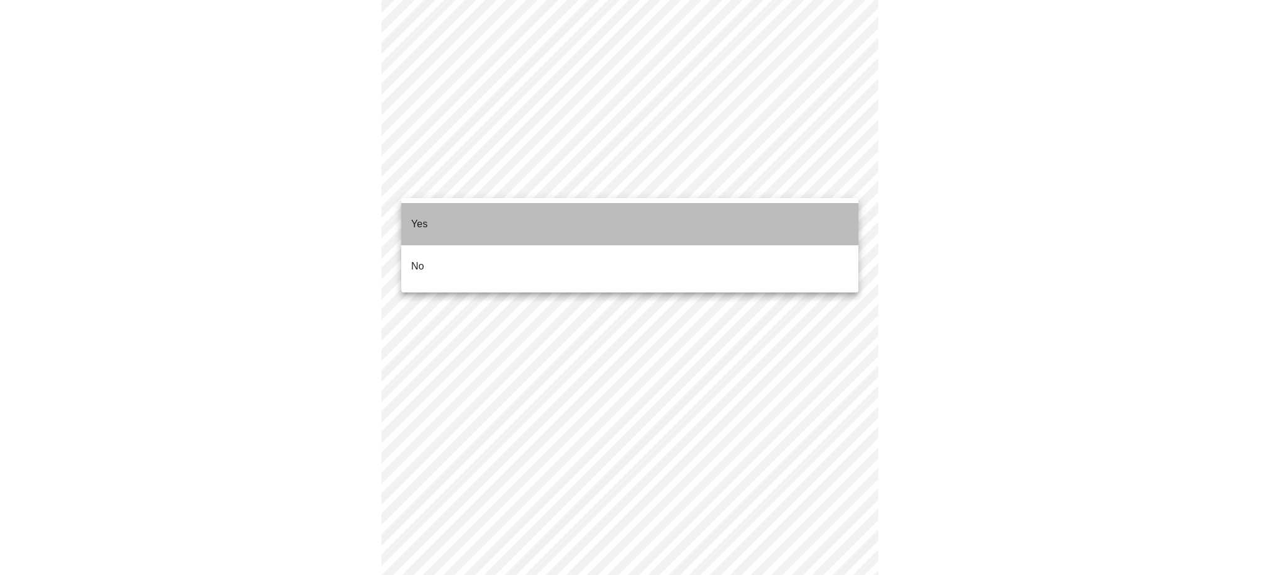
click at [787, 213] on li "Yes" at bounding box center [629, 224] width 457 height 42
